Goal: Task Accomplishment & Management: Complete application form

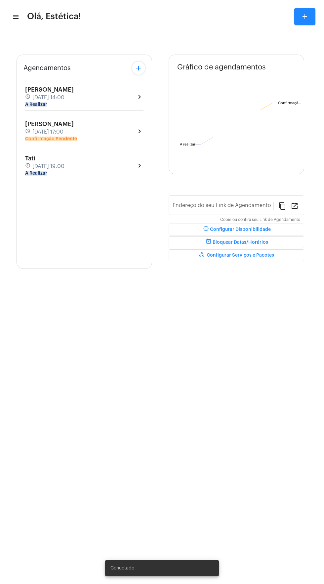
type input "[URL][DOMAIN_NAME]"
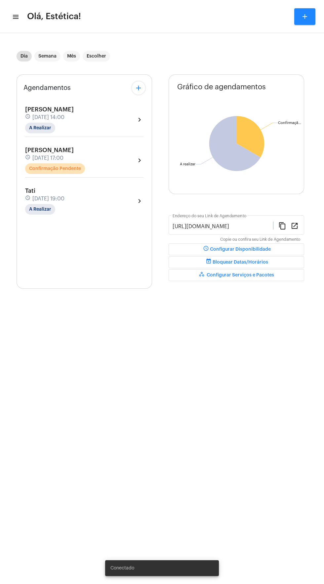
click at [123, 167] on div "[PERSON_NAME] schedule [DATE] 17:00 Confirmação Pendente chevron_right" at bounding box center [84, 160] width 118 height 27
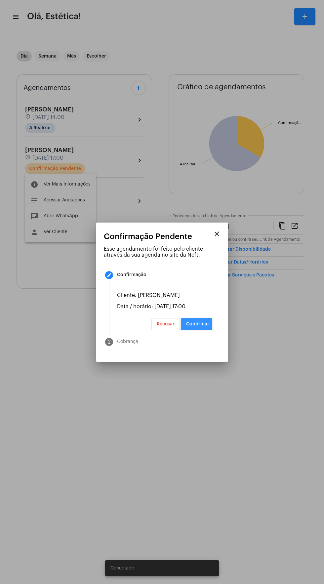
click at [204, 330] on button "Confirmar" at bounding box center [196, 324] width 31 height 12
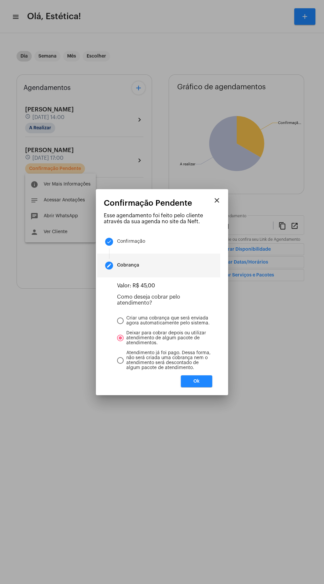
click at [209, 385] on button "Ok" at bounding box center [196, 381] width 31 height 12
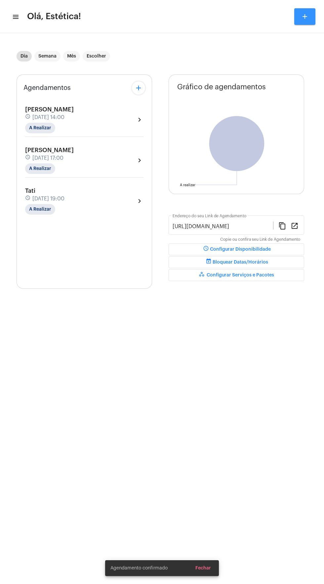
click at [305, 17] on mat-icon "add" at bounding box center [305, 17] width 8 height 8
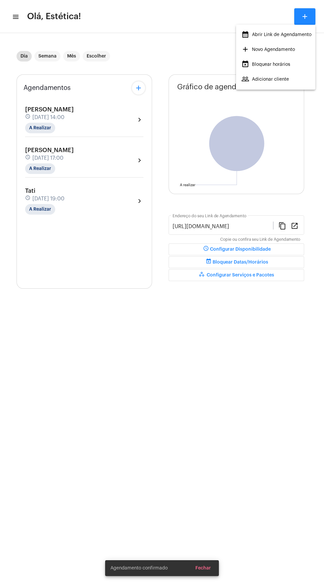
click at [178, 50] on div at bounding box center [162, 292] width 324 height 584
click at [136, 88] on mat-icon "add" at bounding box center [139, 88] width 8 height 8
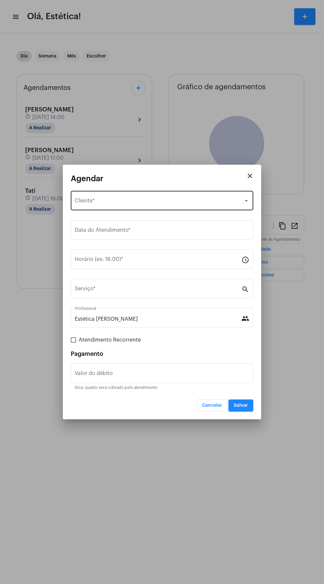
click at [136, 201] on div "Selecione o Cliente" at bounding box center [159, 202] width 169 height 6
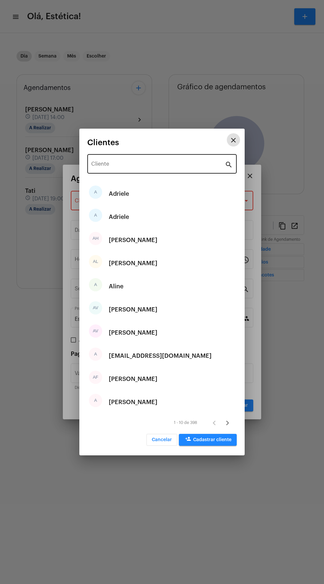
click at [146, 163] on input "Cliente" at bounding box center [158, 165] width 134 height 6
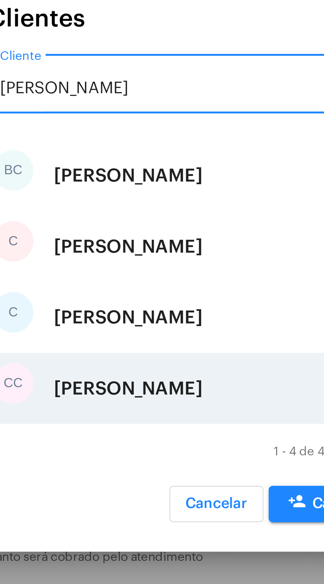
type input "[PERSON_NAME]"
click at [144, 332] on div "[PERSON_NAME]" at bounding box center [133, 333] width 49 height 20
type input "R$"
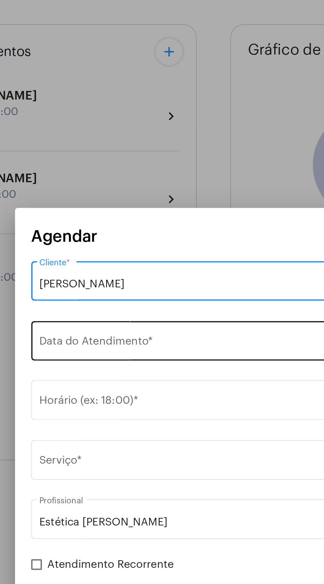
click at [137, 229] on input "Data do Atendimento *" at bounding box center [162, 232] width 175 height 6
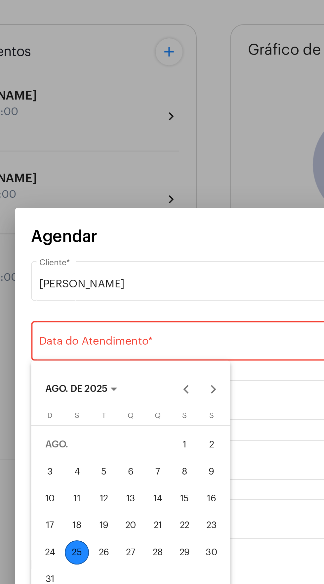
click at [148, 333] on div "29" at bounding box center [146, 334] width 12 height 12
type input "[DATE]"
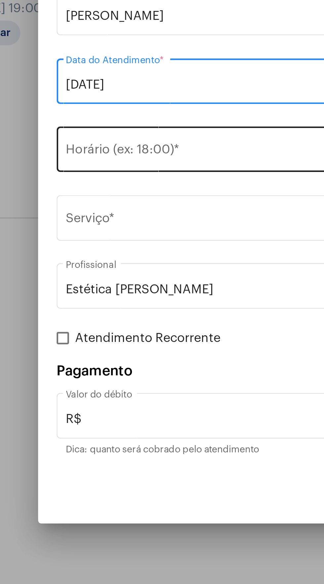
click at [128, 258] on input "Horário (ex: 18:00) *" at bounding box center [158, 261] width 167 height 6
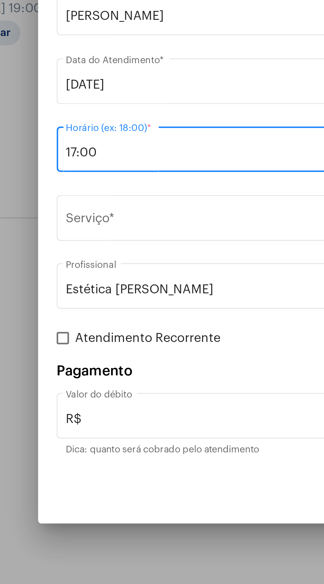
type input "17:00"
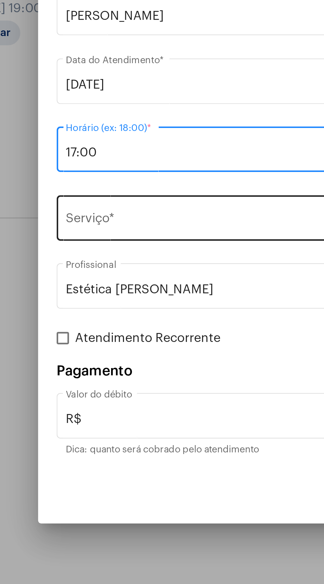
click at [133, 287] on input "Serviço *" at bounding box center [158, 290] width 167 height 6
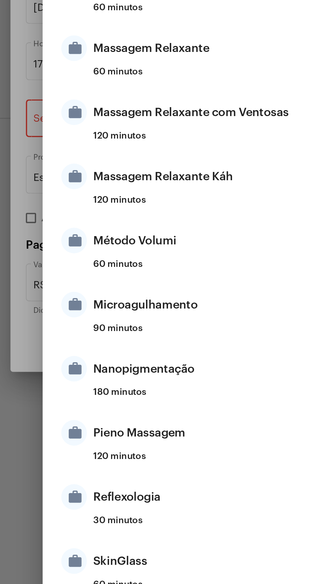
scroll to position [237, 0]
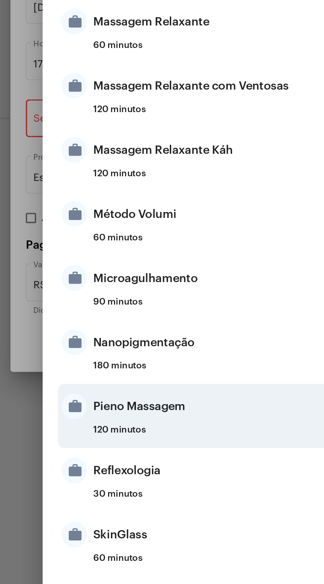
click at [150, 438] on div "Pieno Massagem" at bounding box center [170, 437] width 130 height 20
type input "Pieno Massagem"
type input "R$ 85"
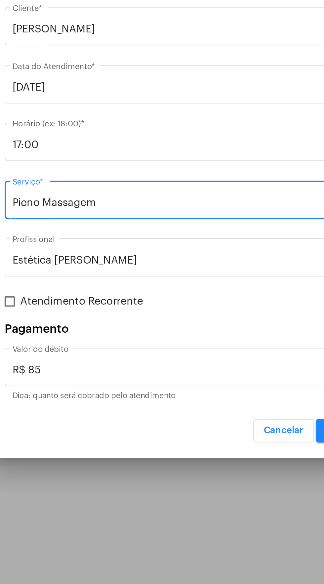
click at [136, 290] on input "Pieno Massagem" at bounding box center [158, 290] width 167 height 6
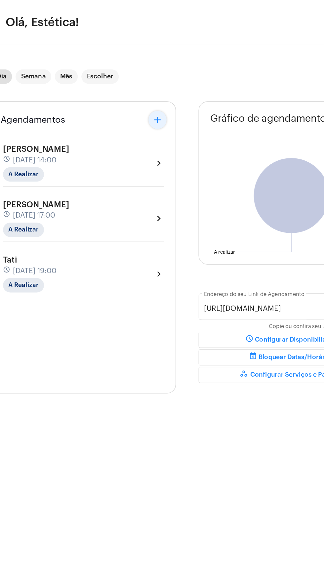
click at [140, 88] on mat-icon "add" at bounding box center [139, 88] width 8 height 8
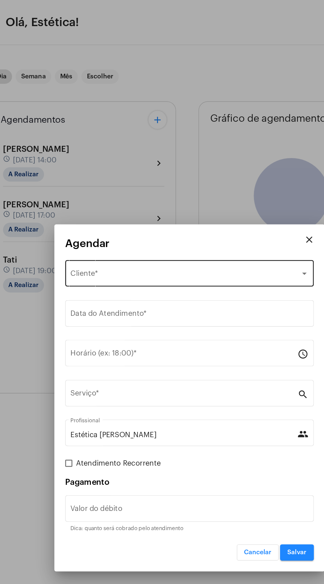
click at [176, 200] on div "Selecione o Cliente" at bounding box center [159, 202] width 169 height 6
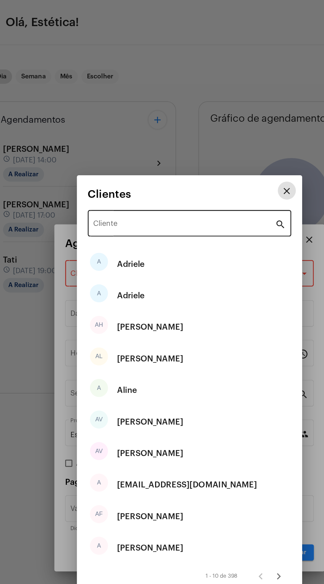
click at [161, 166] on input "Cliente" at bounding box center [158, 165] width 134 height 6
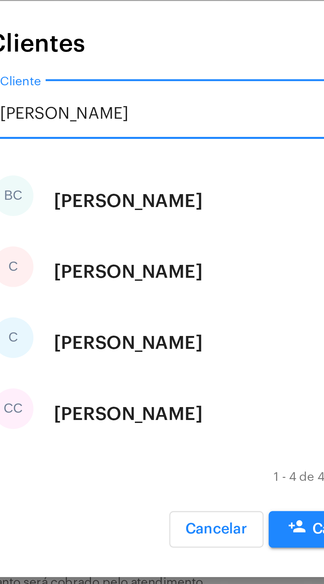
type input "[PERSON_NAME]"
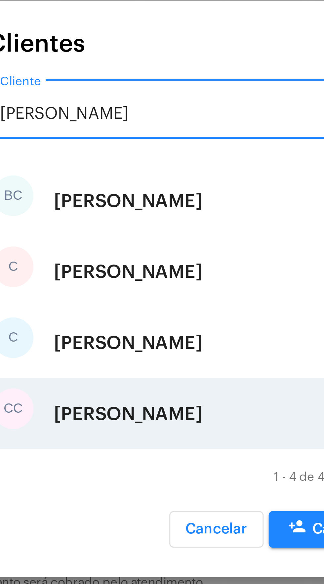
click at [144, 334] on div "[PERSON_NAME]" at bounding box center [133, 333] width 49 height 20
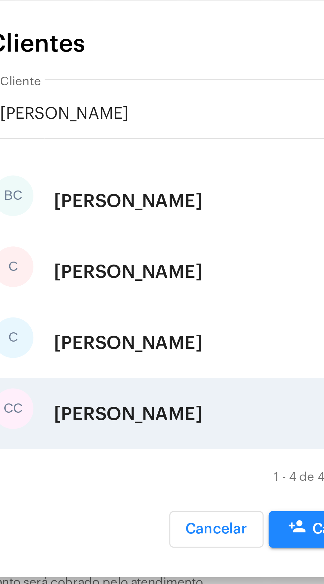
type input "R$"
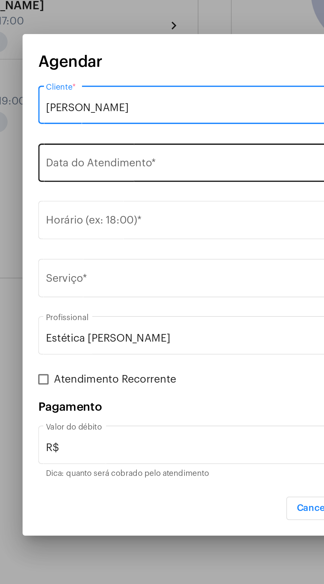
click at [164, 229] on input "Data do Atendimento *" at bounding box center [162, 232] width 175 height 6
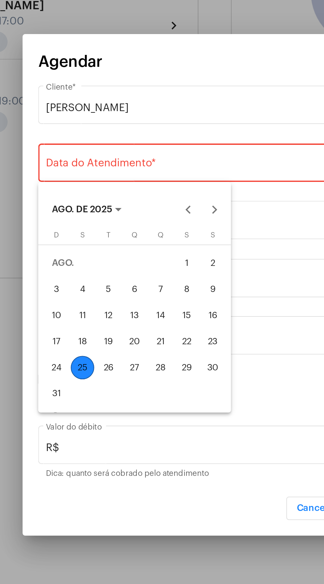
click at [146, 333] on div "29" at bounding box center [146, 334] width 12 height 12
type input "[DATE]"
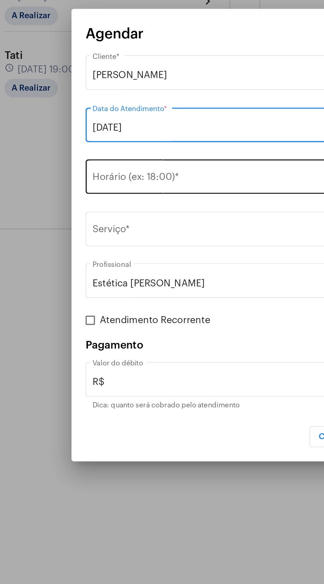
click at [130, 260] on input "Horário (ex: 18:00) *" at bounding box center [158, 261] width 167 height 6
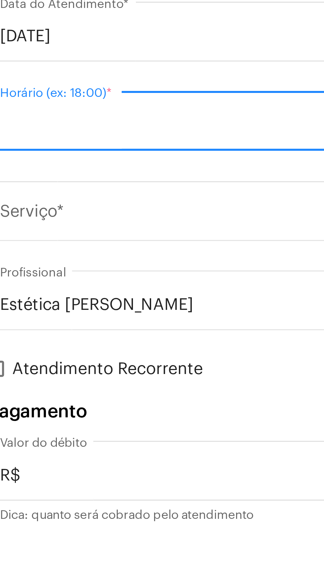
click at [108, 261] on input "Horário (ex: 18:00) *" at bounding box center [158, 261] width 167 height 6
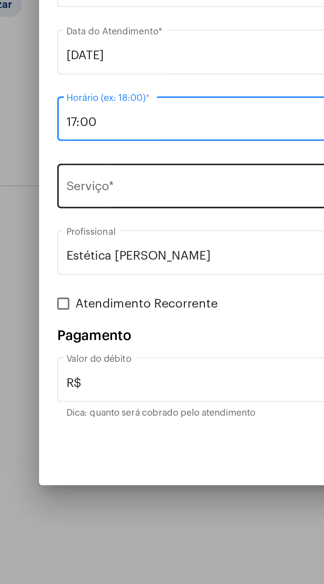
type input "17:00"
click at [130, 288] on input "Serviço *" at bounding box center [158, 290] width 167 height 6
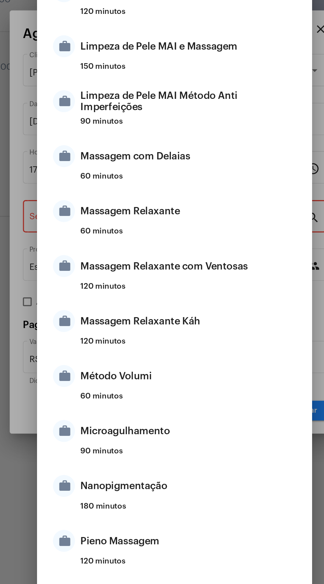
scroll to position [237, 0]
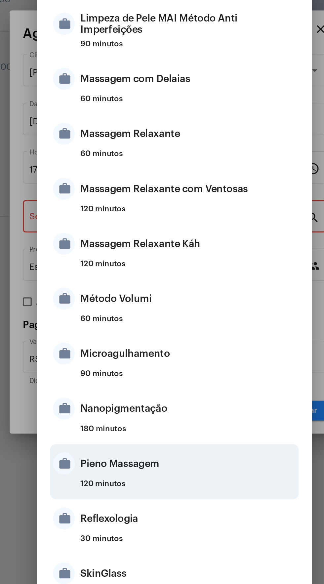
click at [145, 437] on div "Pieno Massagem" at bounding box center [170, 437] width 130 height 20
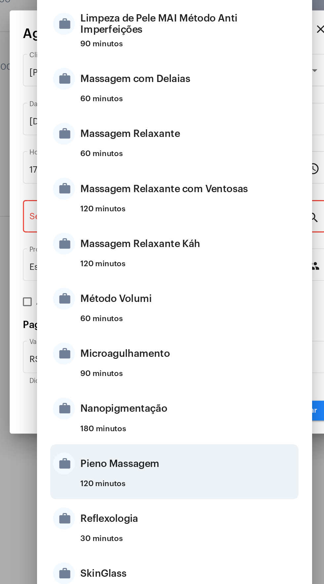
type input "Pieno Massagem"
type input "R$ 85"
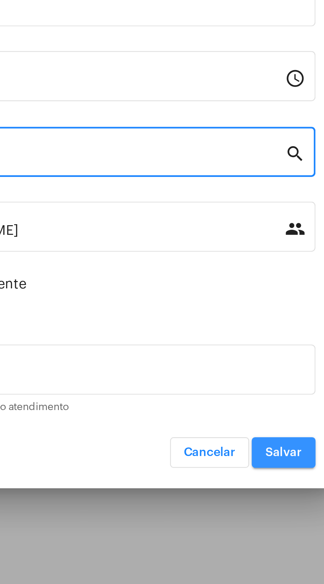
click at [239, 407] on span "Salvar" at bounding box center [241, 405] width 14 height 5
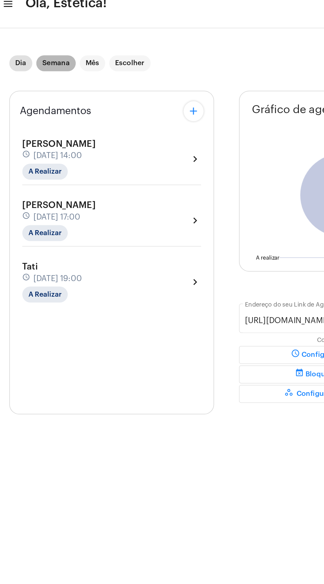
click at [52, 51] on mat-chip "Semana" at bounding box center [47, 56] width 26 height 11
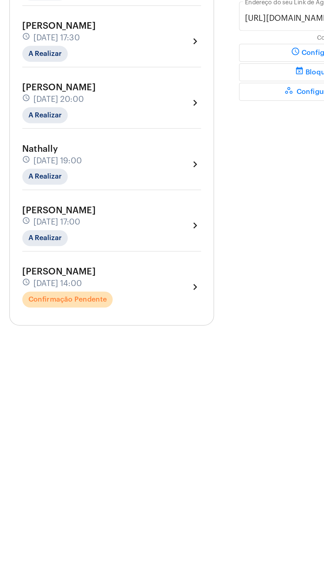
click at [129, 404] on div "[PERSON_NAME] schedule [DATE] 14:00 Confirmação Pendente chevron_right" at bounding box center [84, 404] width 118 height 27
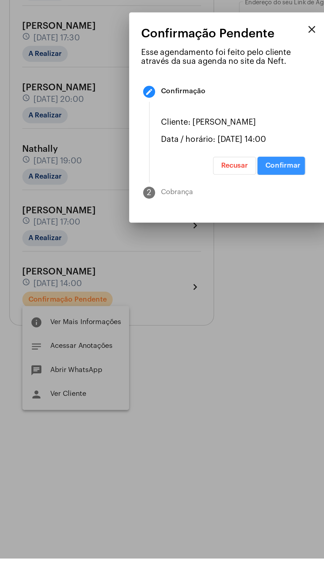
click at [202, 326] on span "Confirmar" at bounding box center [197, 324] width 23 height 5
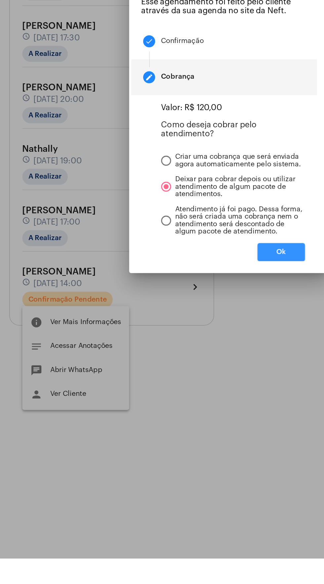
click at [208, 387] on button "Ok" at bounding box center [196, 381] width 31 height 12
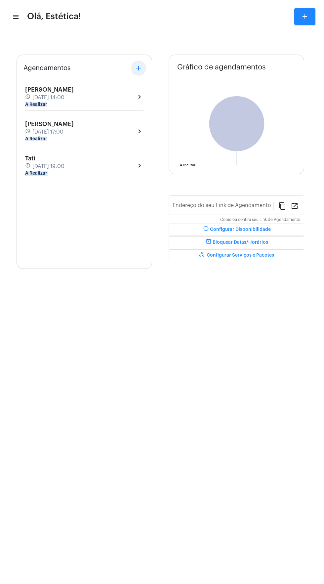
click at [139, 68] on mat-icon "add" at bounding box center [139, 68] width 8 height 8
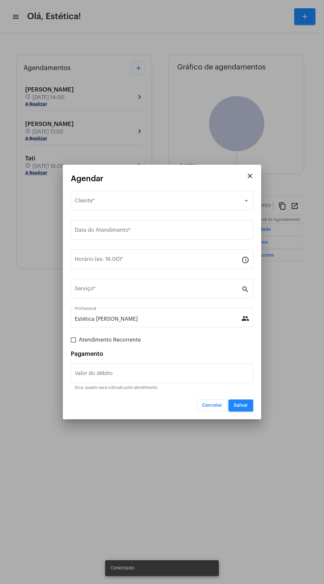
type input "[URL][DOMAIN_NAME]"
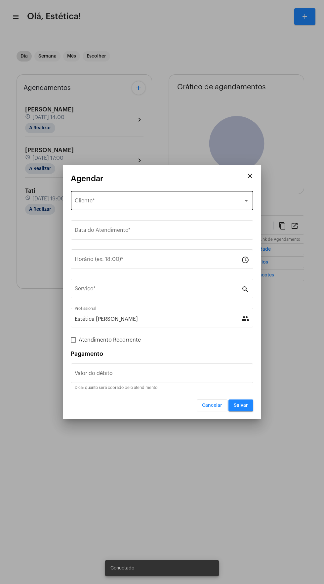
click at [176, 202] on div "Selecione o Cliente" at bounding box center [159, 202] width 169 height 6
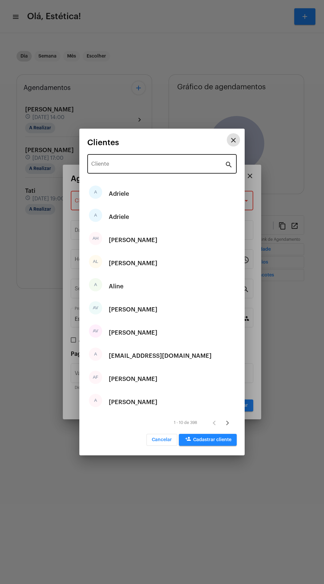
click at [158, 166] on input "Cliente" at bounding box center [158, 165] width 134 height 6
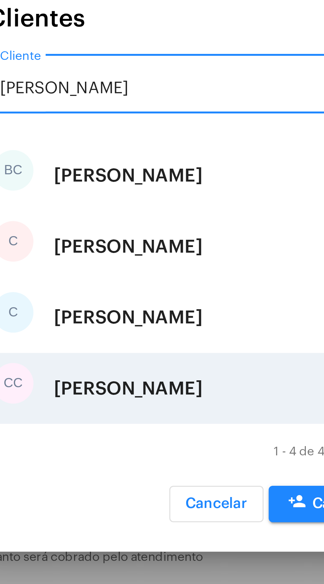
type input "[PERSON_NAME]"
click at [144, 334] on div "[PERSON_NAME]" at bounding box center [133, 333] width 49 height 20
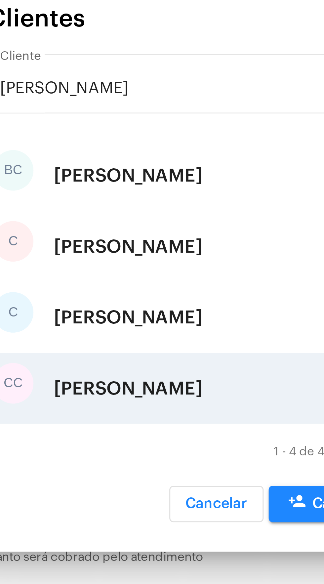
type input "R$"
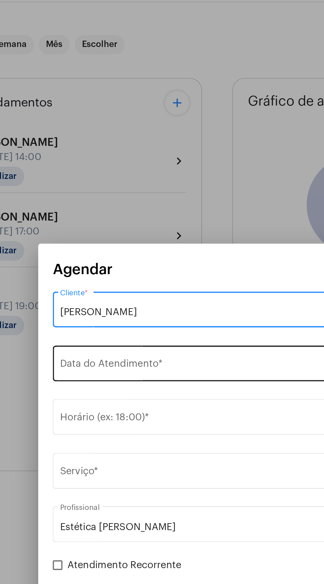
click at [135, 230] on input "Data do Atendimento *" at bounding box center [162, 232] width 175 height 6
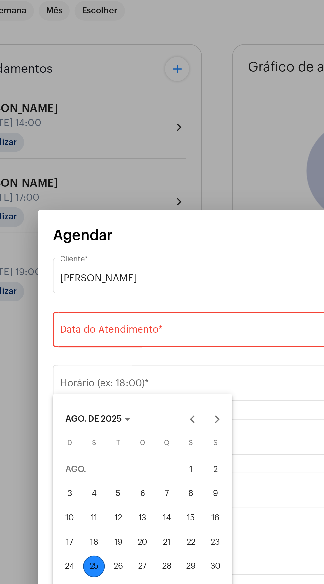
click at [135, 360] on div "28" at bounding box center [133, 359] width 12 height 12
type input "28/08/2025"
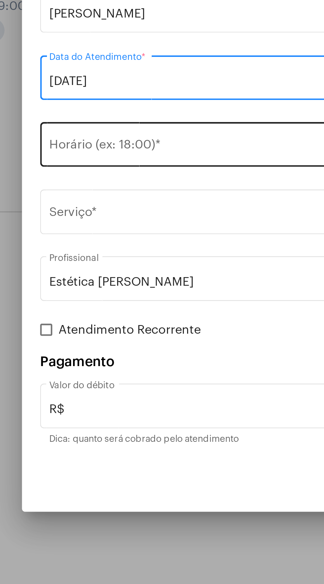
click at [131, 259] on input "Horário (ex: 18:00) *" at bounding box center [158, 261] width 167 height 6
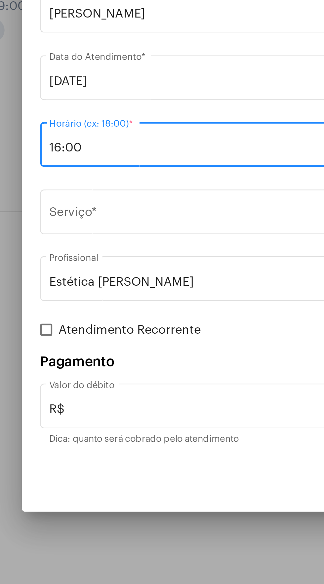
type input "16:00"
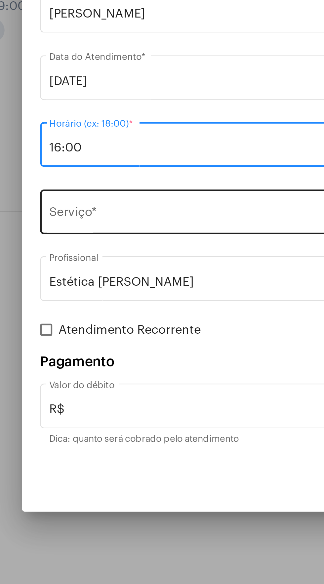
click at [114, 289] on input "Serviço *" at bounding box center [158, 290] width 167 height 6
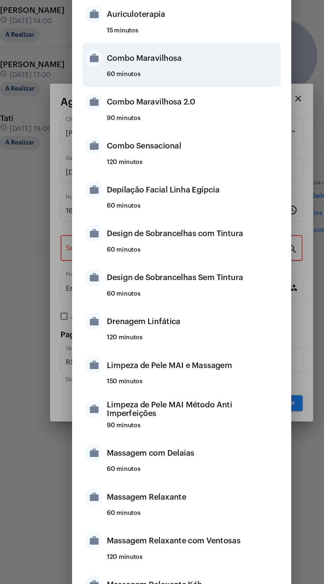
click at [160, 145] on div "Combo Maravilhosa" at bounding box center [170, 146] width 130 height 20
type input "Combo Maravilhosa"
type input "R$ 45"
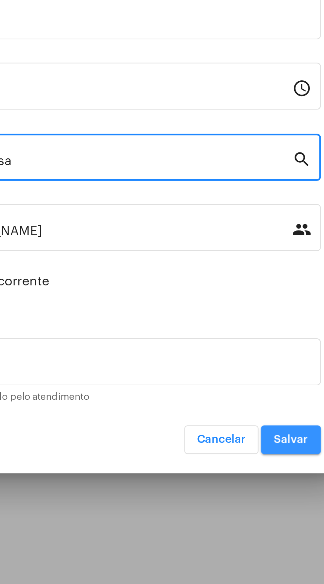
click at [243, 404] on span "Salvar" at bounding box center [241, 405] width 14 height 5
